Goal: Find specific page/section: Find specific page/section

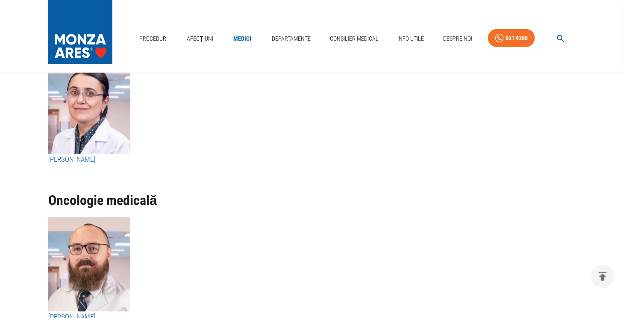
scroll to position [4951, 0]
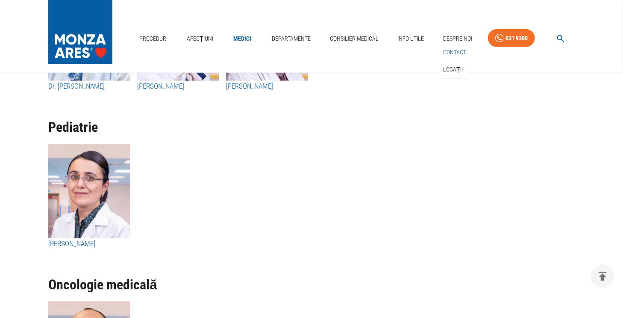
click at [456, 50] on link "Contact" at bounding box center [455, 52] width 27 height 14
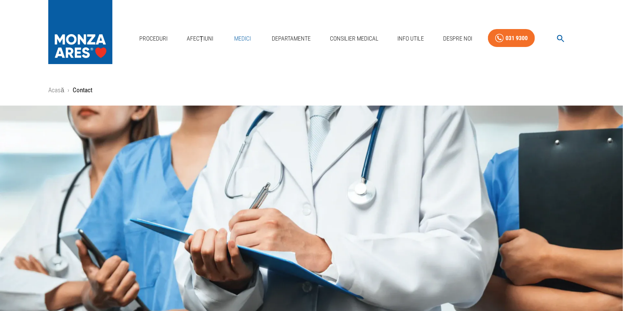
click at [241, 40] on link "Medici" at bounding box center [242, 39] width 27 height 18
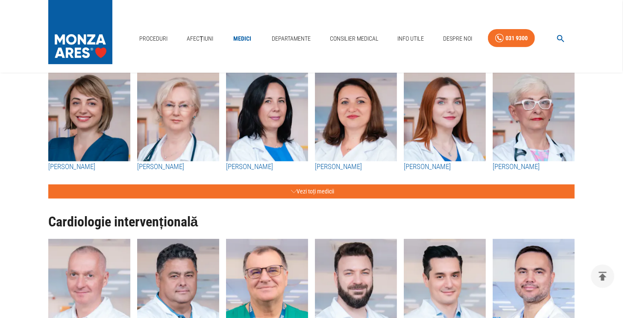
scroll to position [86, 0]
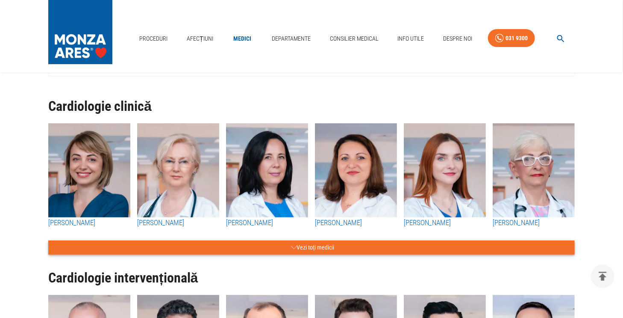
click at [326, 248] on button "Vezi toți medicii" at bounding box center [311, 247] width 527 height 14
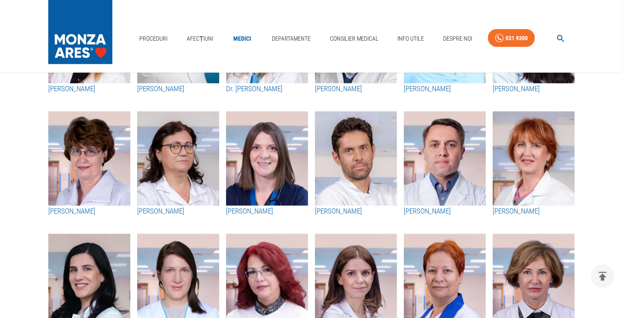
scroll to position [385, 0]
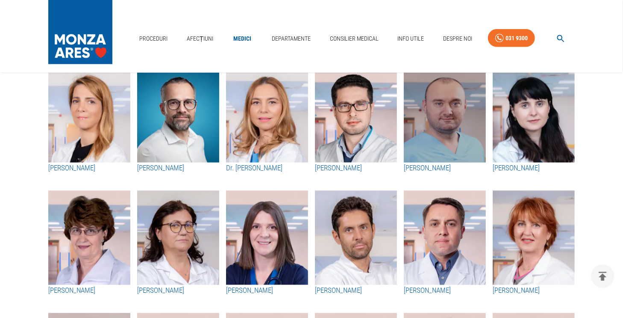
click at [451, 146] on img "button" at bounding box center [445, 115] width 82 height 94
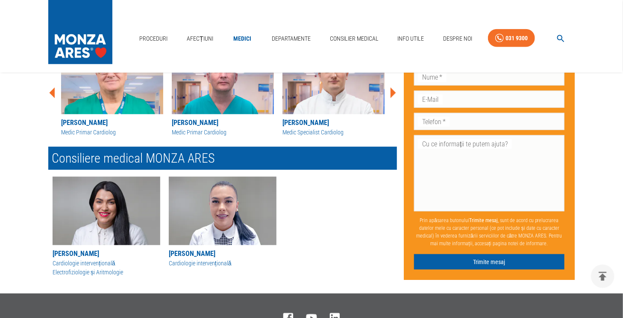
scroll to position [342, 0]
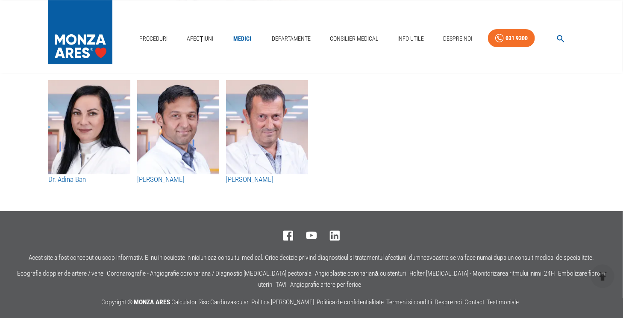
scroll to position [4415, 0]
